Goal: Task Accomplishment & Management: Use online tool/utility

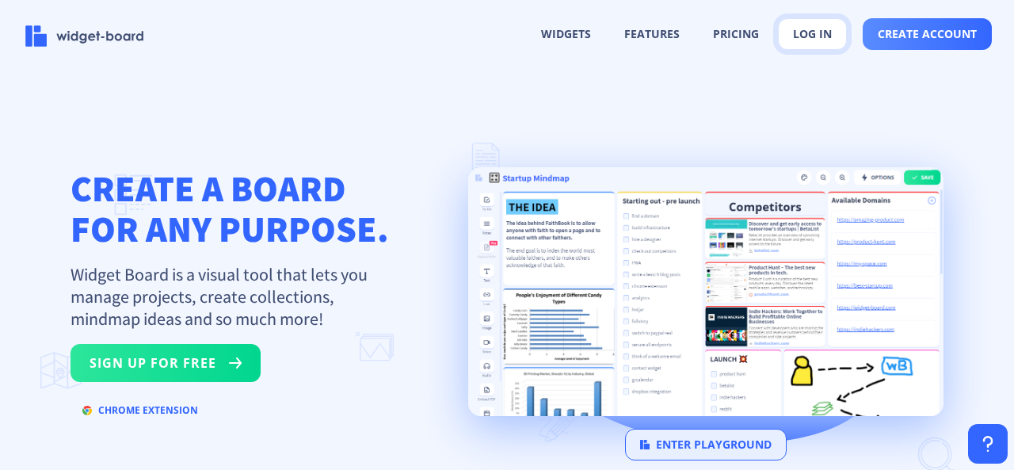
click at [804, 32] on button "log in" at bounding box center [812, 34] width 69 height 32
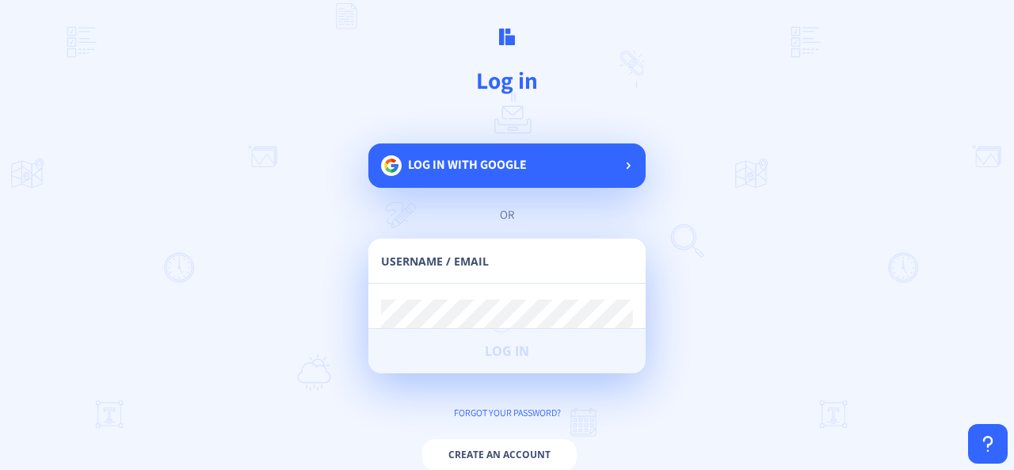
click at [469, 170] on span "Log in with google" at bounding box center [467, 164] width 119 height 17
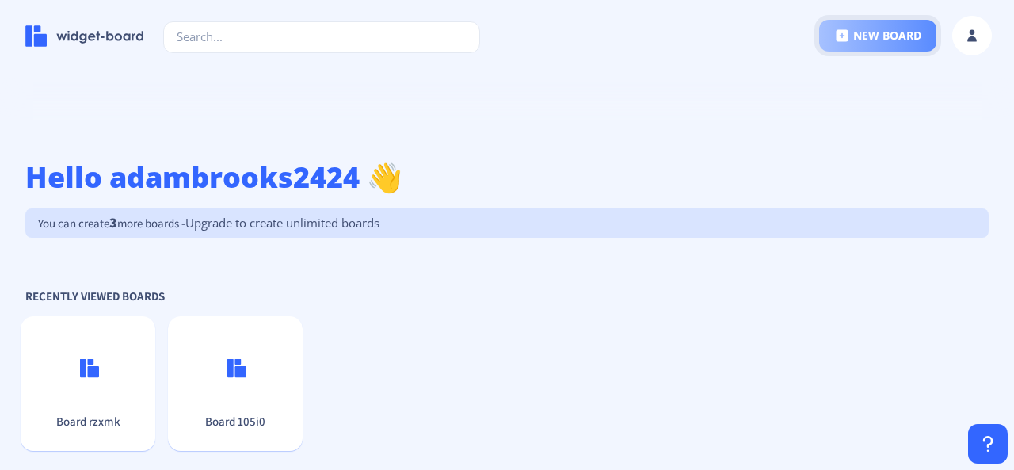
click at [881, 40] on button "new board" at bounding box center [878, 36] width 117 height 32
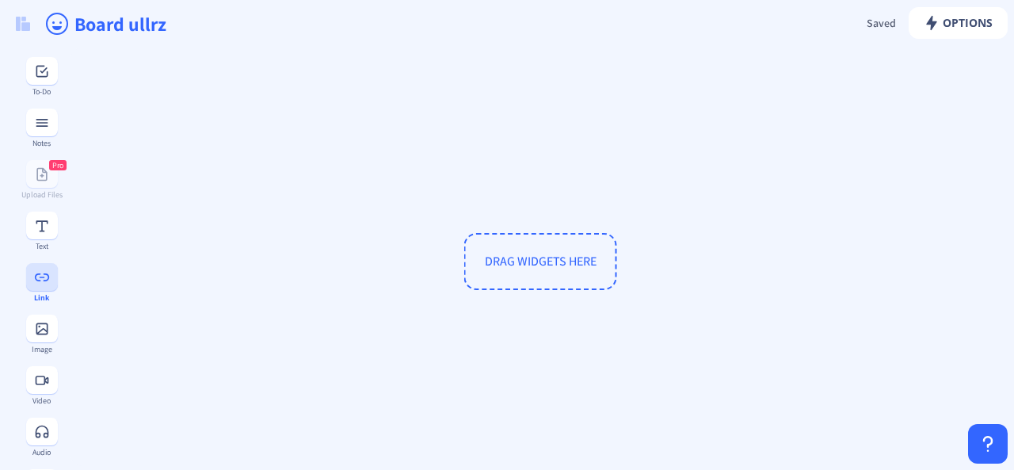
click at [42, 281] on rect at bounding box center [42, 277] width 16 height 16
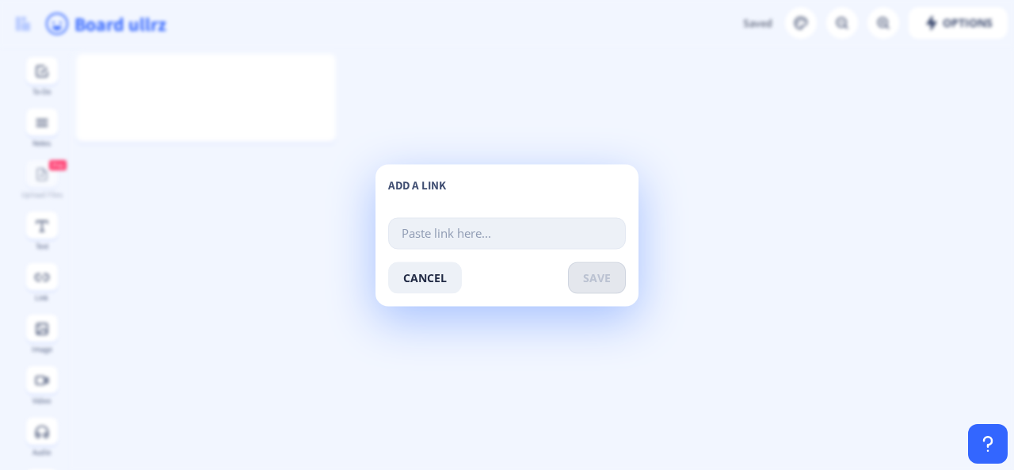
click at [438, 232] on input "text" at bounding box center [507, 233] width 238 height 32
type input "[URL][DOMAIN_NAME]"
click at [588, 283] on span "save" at bounding box center [597, 277] width 28 height 13
